Goal: Navigation & Orientation: Understand site structure

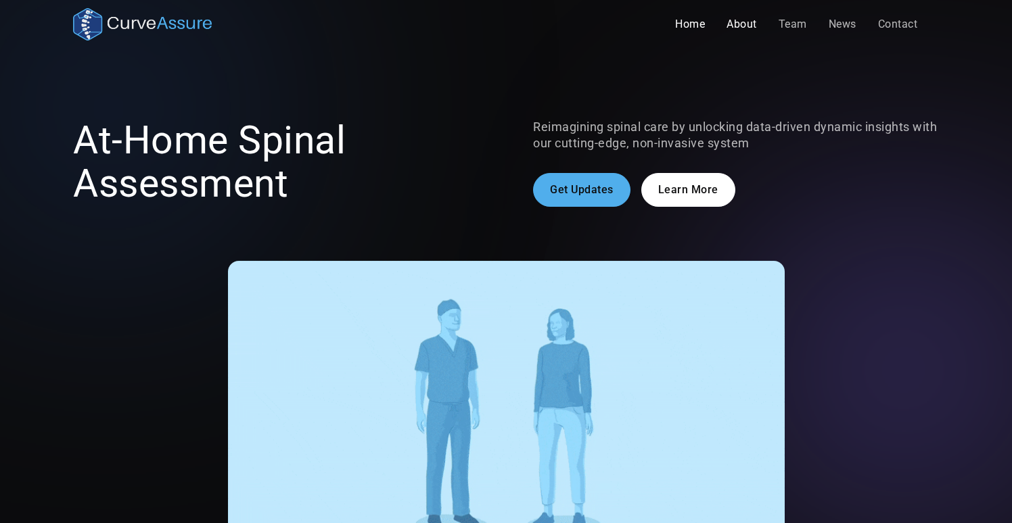
click at [737, 24] on link "About" at bounding box center [742, 24] width 52 height 27
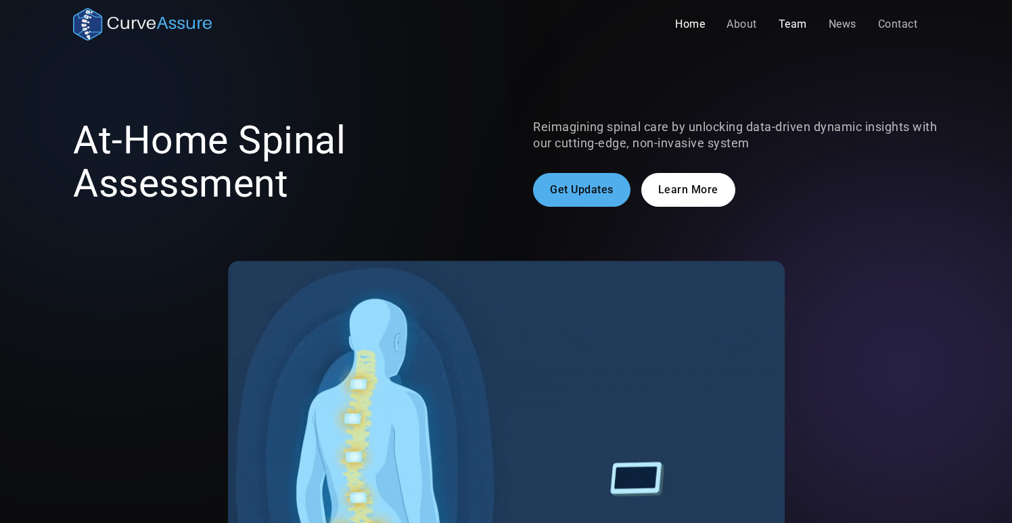
click at [791, 24] on link "Team" at bounding box center [793, 24] width 50 height 27
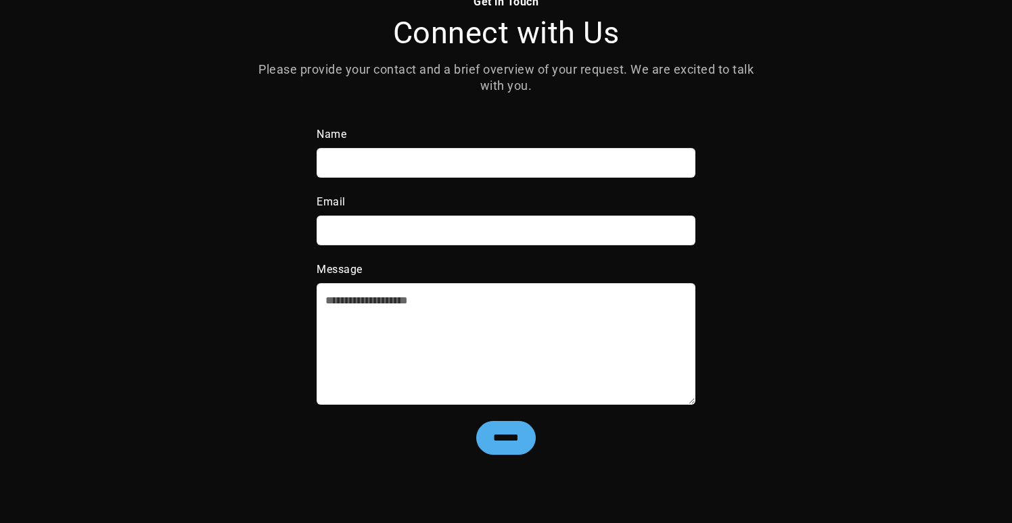
scroll to position [2569, 0]
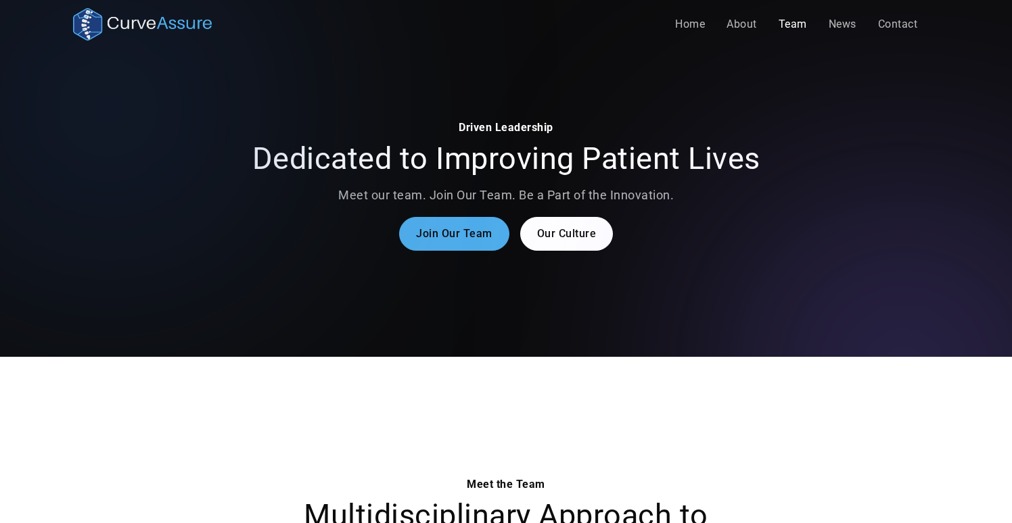
click at [575, 233] on link "Our Culture" at bounding box center [566, 234] width 93 height 34
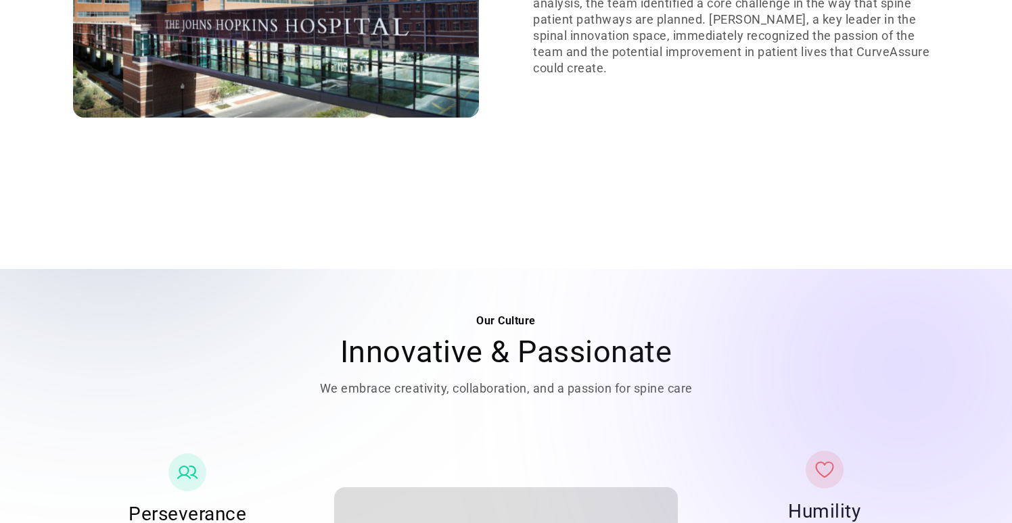
scroll to position [1576, 0]
